Goal: Navigation & Orientation: Find specific page/section

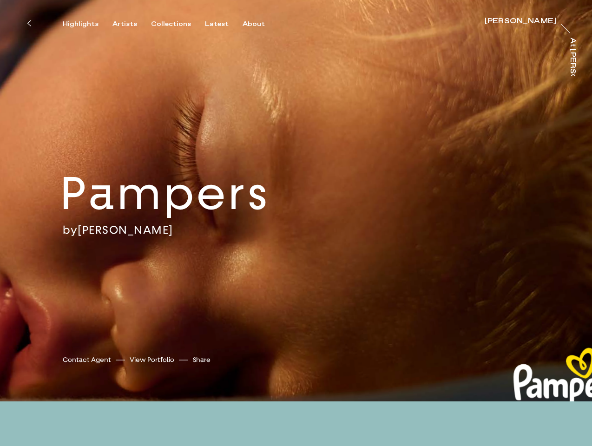
click at [296, 223] on div "by [PERSON_NAME]" at bounding box center [198, 230] width 270 height 14
click at [29, 23] on icon at bounding box center [29, 23] width 4 height 7
click at [87, 24] on div "Highlights" at bounding box center [81, 24] width 36 height 8
click at [130, 24] on div "Artists" at bounding box center [124, 24] width 25 height 8
click at [175, 24] on div "Collections" at bounding box center [171, 24] width 40 height 8
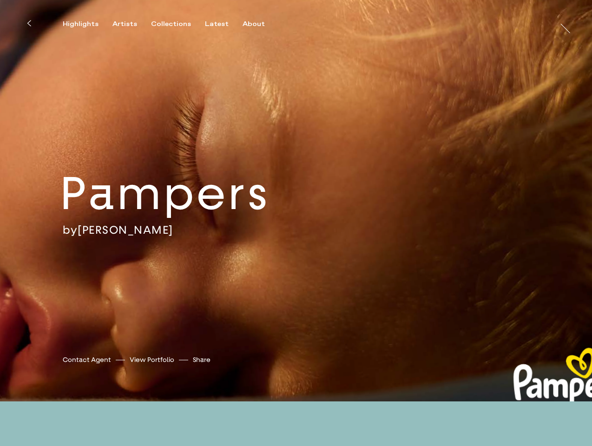
click at [219, 24] on div "Latest" at bounding box center [217, 24] width 24 height 8
